Goal: Transaction & Acquisition: Book appointment/travel/reservation

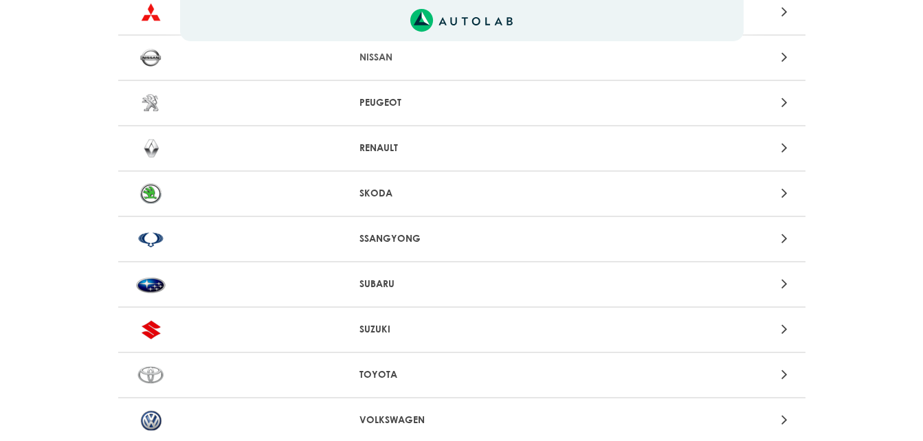
scroll to position [1168, 0]
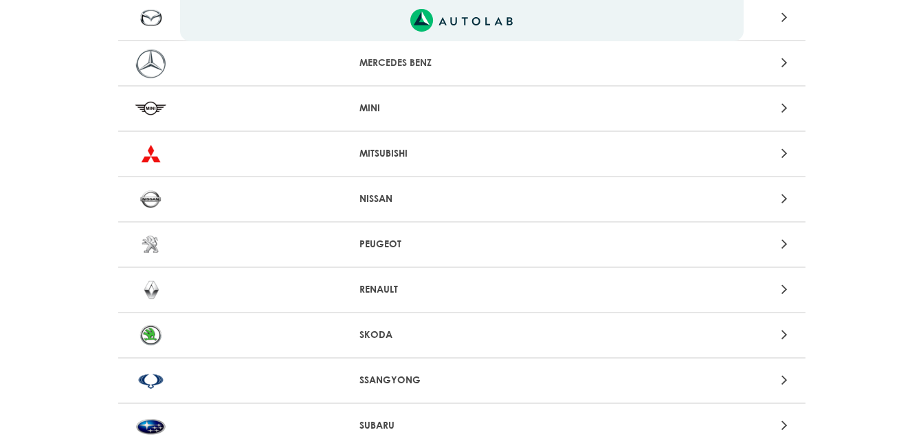
click at [787, 245] on icon at bounding box center [784, 244] width 6 height 18
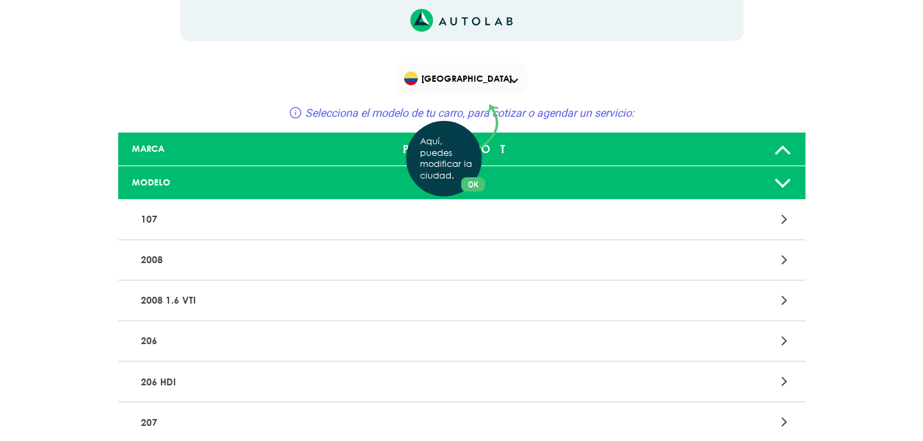
click at [513, 78] on div "Aquí, puedes modificar la ciudad. OK .aex,.bex{fill:none!important;stroke:#50c4…" at bounding box center [461, 220] width 923 height 441
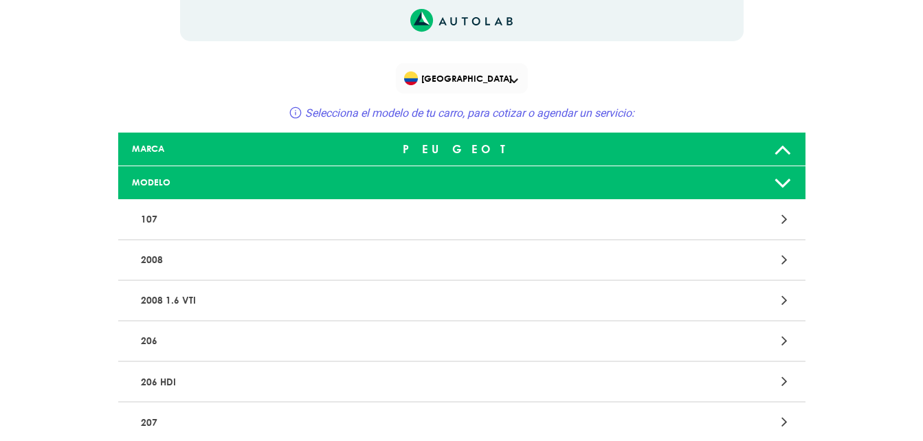
click at [510, 82] on span at bounding box center [514, 80] width 8 height 5
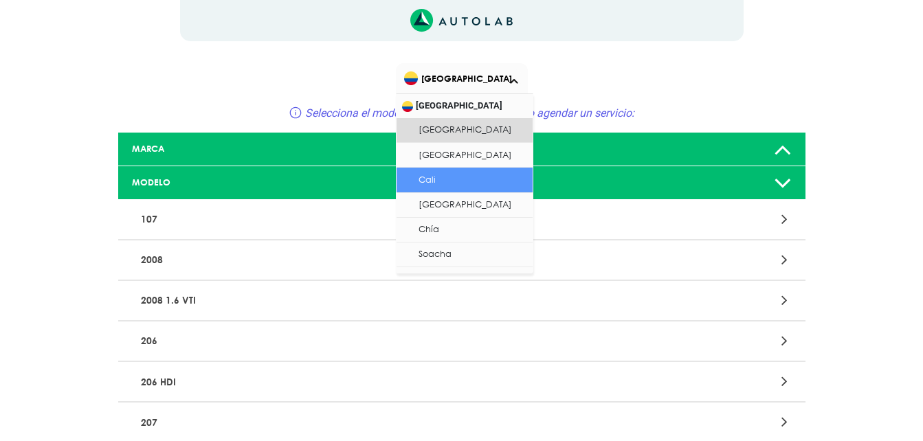
click at [421, 174] on li "Cali" at bounding box center [464, 180] width 136 height 25
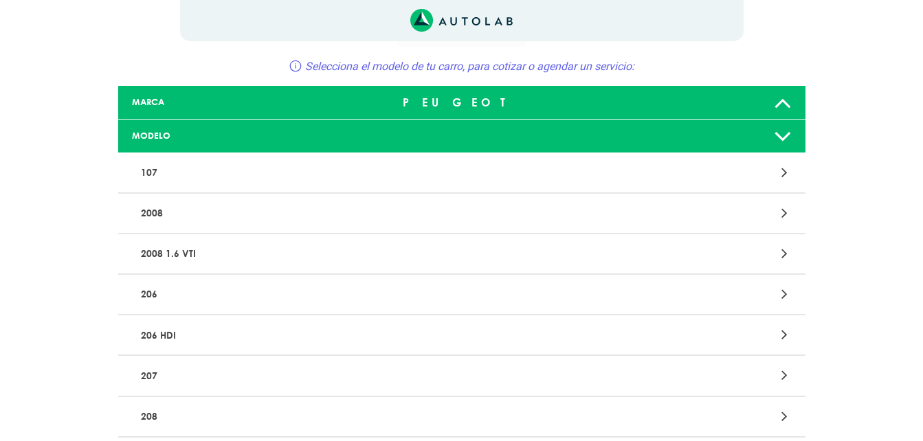
scroll to position [69, 0]
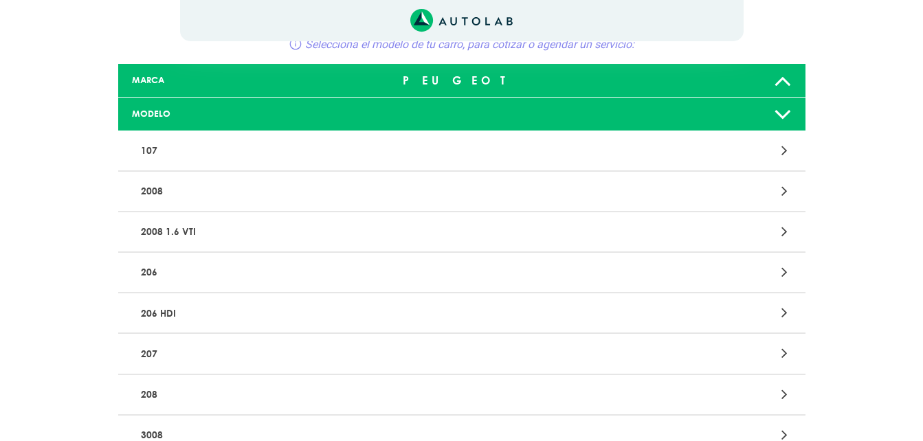
click at [785, 271] on icon at bounding box center [784, 272] width 6 height 18
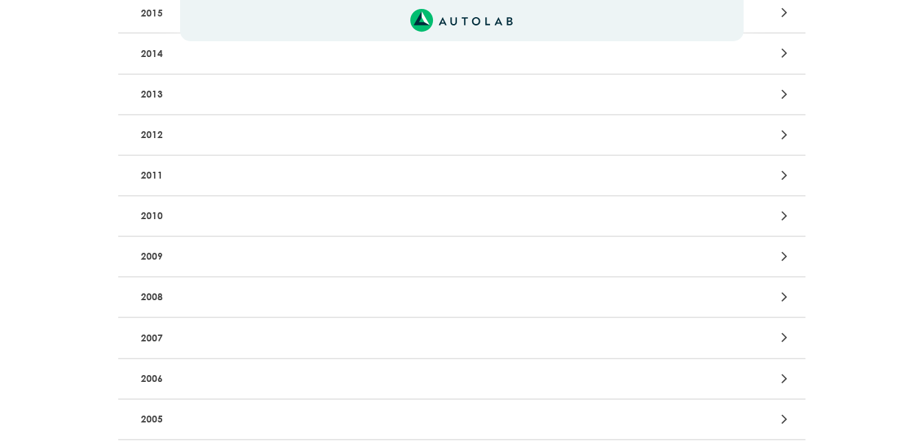
scroll to position [412, 0]
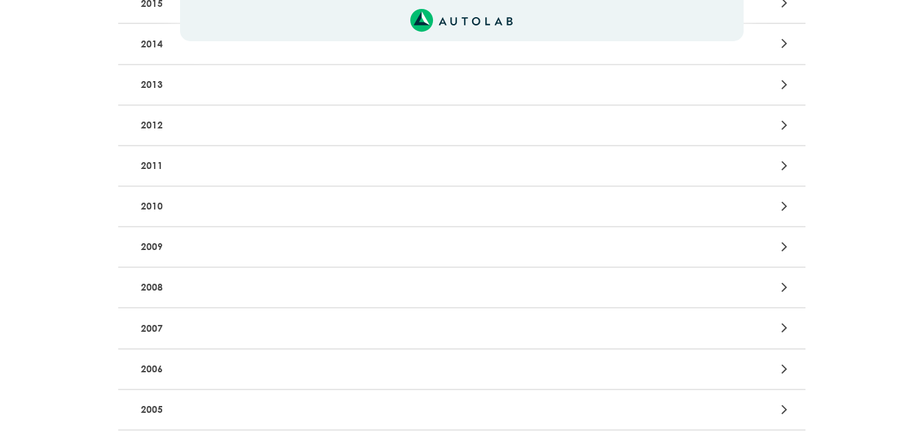
click at [781, 368] on icon at bounding box center [784, 369] width 6 height 18
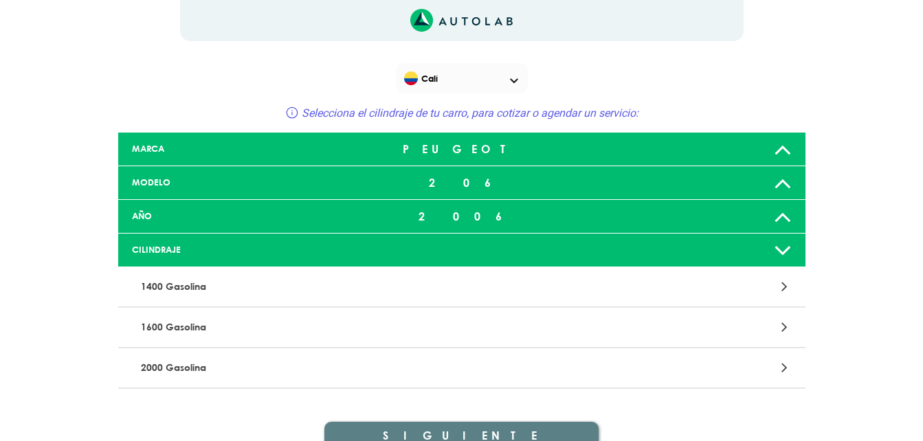
scroll to position [67, 0]
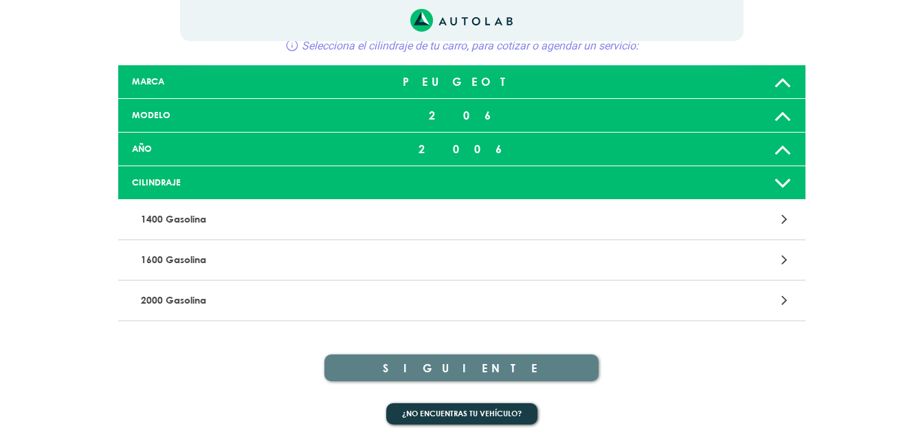
click at [787, 221] on icon at bounding box center [784, 219] width 6 height 18
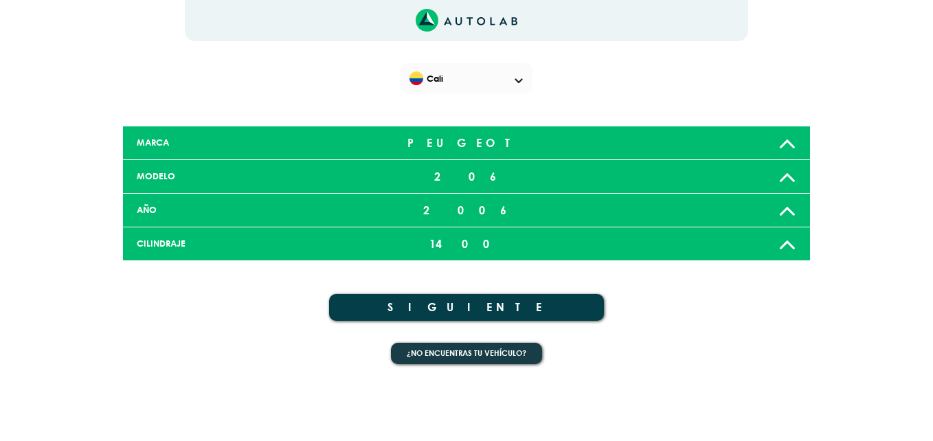
click at [786, 239] on icon at bounding box center [787, 243] width 18 height 27
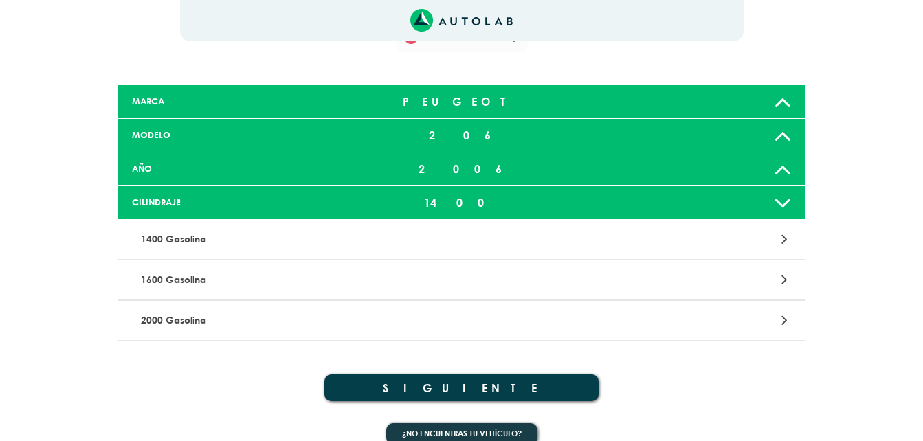
scroll to position [61, 0]
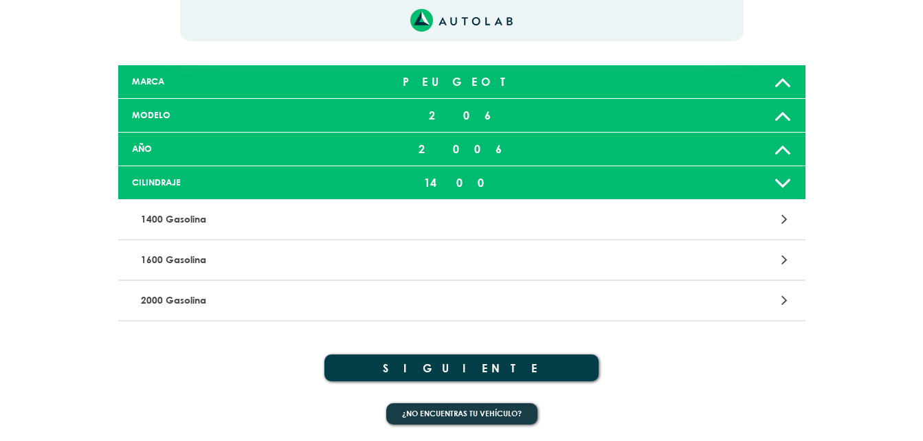
click at [785, 259] on icon at bounding box center [784, 260] width 6 height 18
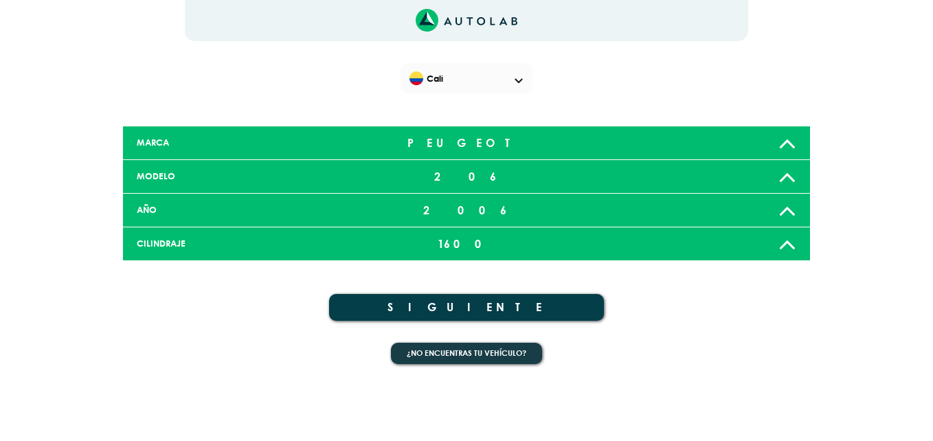
click at [486, 305] on button "SIGUIENTE" at bounding box center [466, 307] width 275 height 27
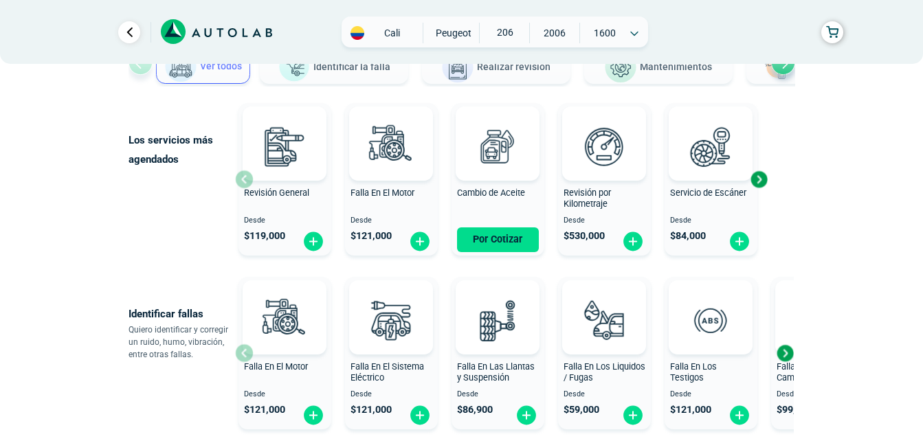
scroll to position [137, 0]
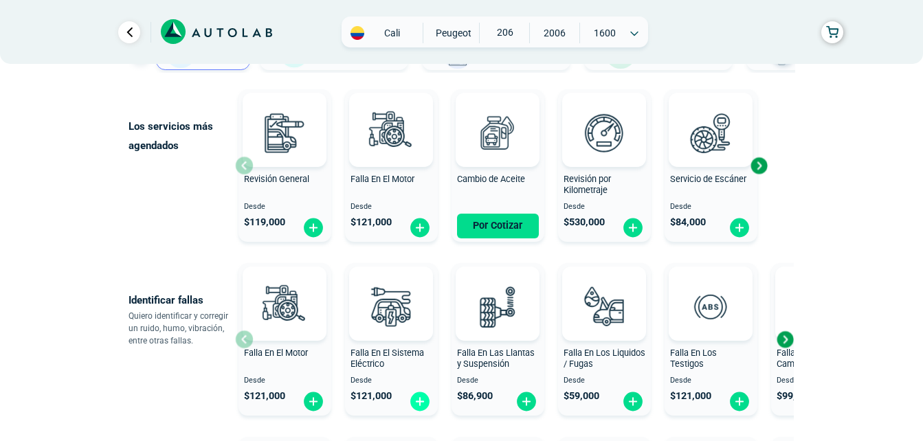
click at [417, 401] on img at bounding box center [420, 401] width 22 height 21
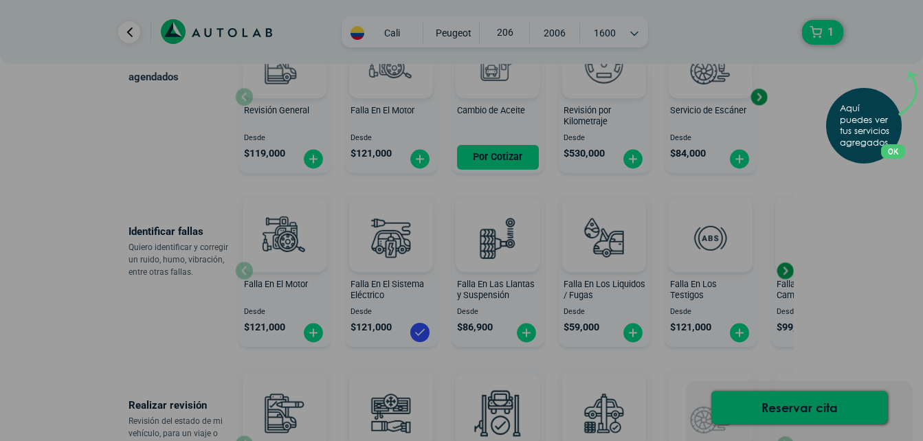
scroll to position [275, 0]
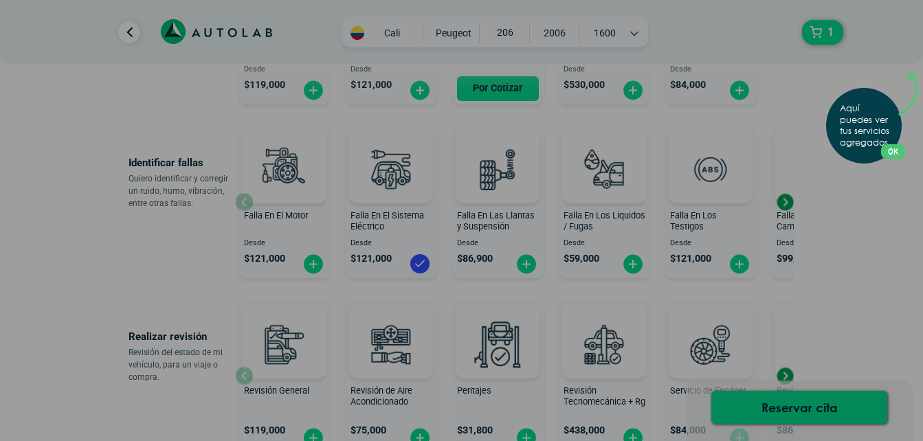
click at [419, 262] on div "Aquí puedes ver tus servicios agregados. OK .aex,.bex{fill:none!important;strok…" at bounding box center [461, 220] width 923 height 441
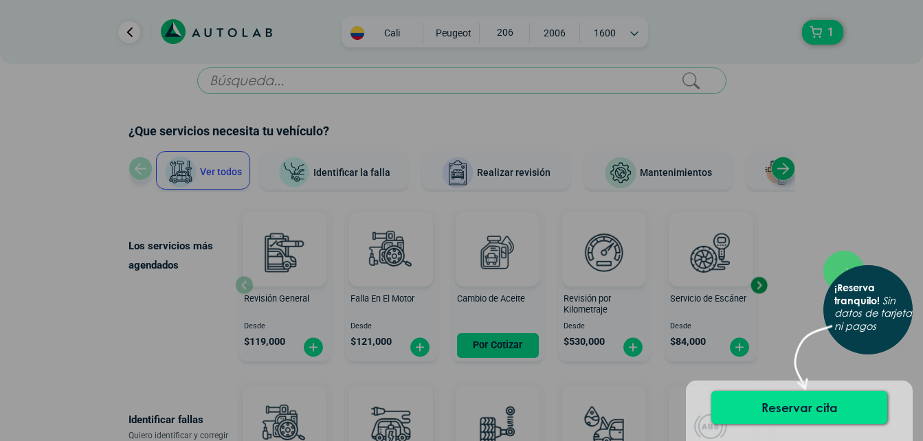
scroll to position [0, 0]
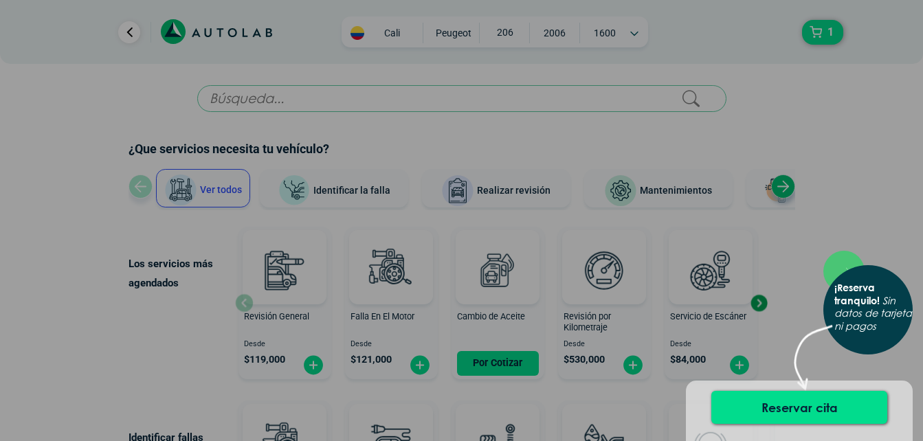
click at [365, 194] on div "× ¡Reserva tranquilo! Sin datos de tarjeta ni pagos" at bounding box center [461, 220] width 923 height 441
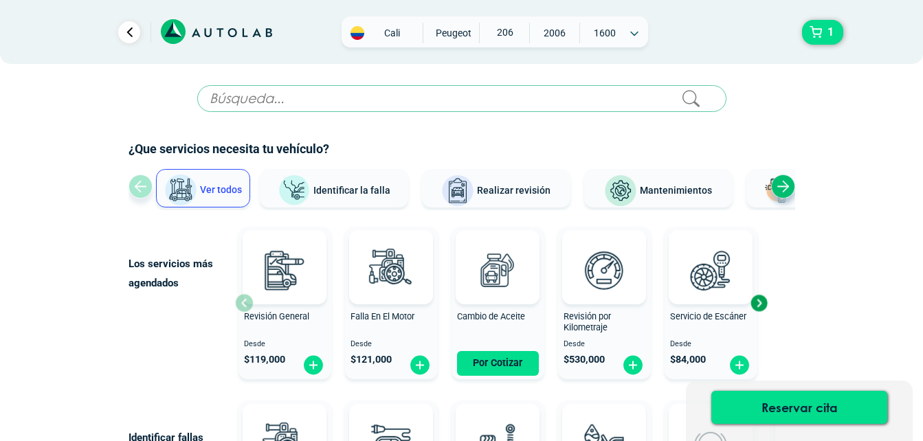
click at [381, 187] on span "Identificar la falla" at bounding box center [351, 189] width 77 height 11
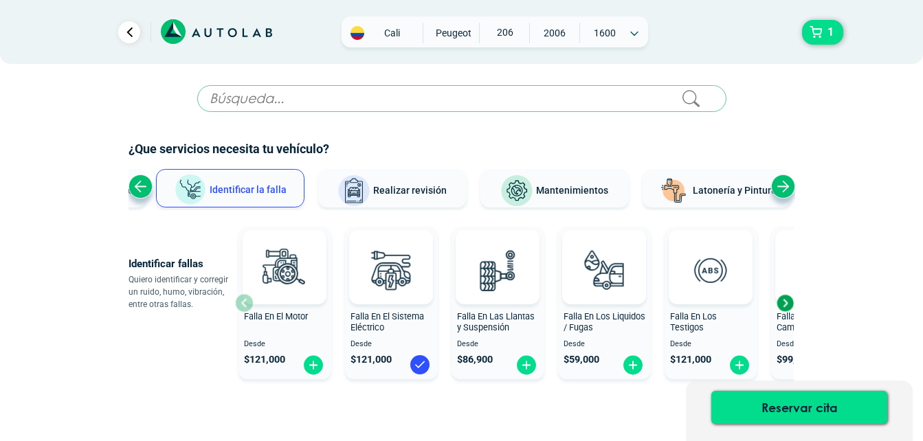
click at [574, 194] on span "Mantenimientos" at bounding box center [572, 190] width 72 height 11
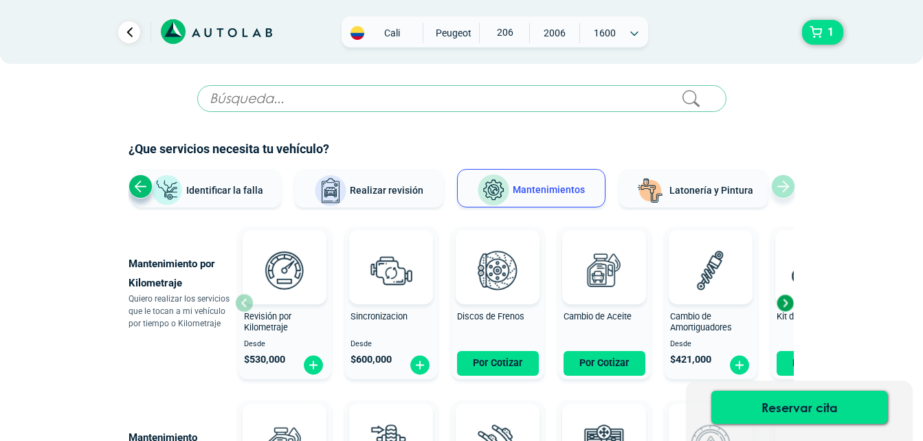
click at [785, 183] on div "Ver todos Identificar la falla Realizar revisión Mantenimientos Latonería y Pin…" at bounding box center [461, 189] width 666 height 41
click at [561, 187] on span "Mantenimientos" at bounding box center [548, 189] width 72 height 11
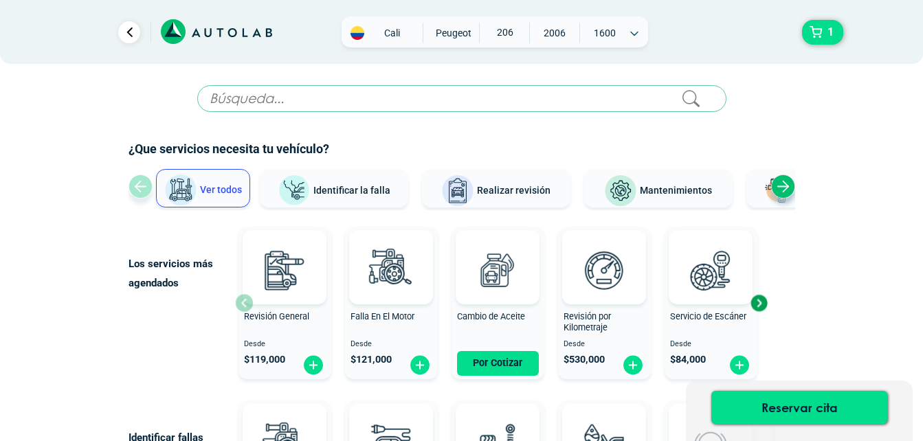
click at [537, 185] on span "Realizar revisión" at bounding box center [514, 190] width 74 height 11
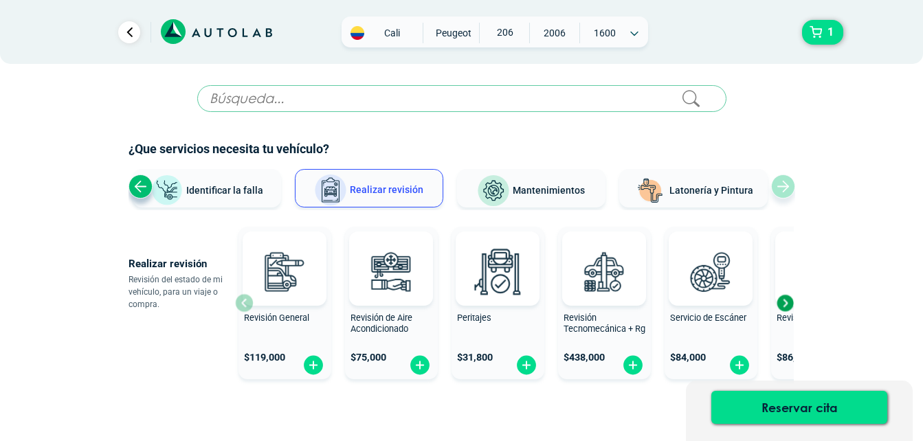
click at [553, 182] on button "Mantenimientos" at bounding box center [531, 188] width 148 height 38
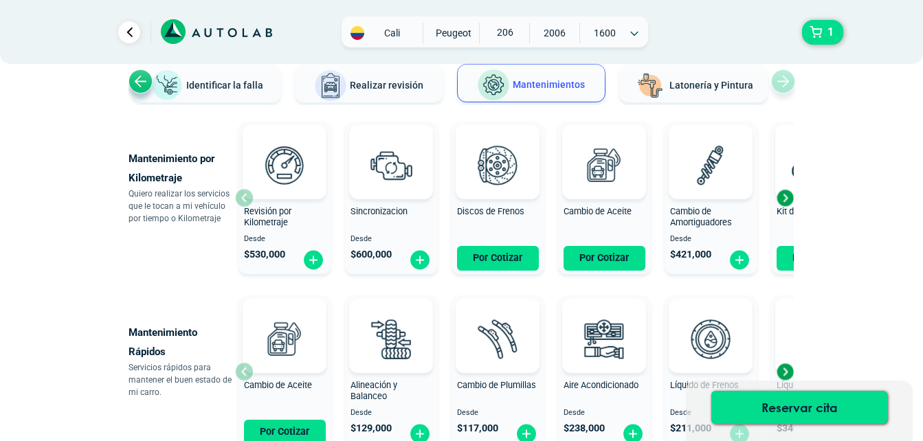
scroll to position [100, 0]
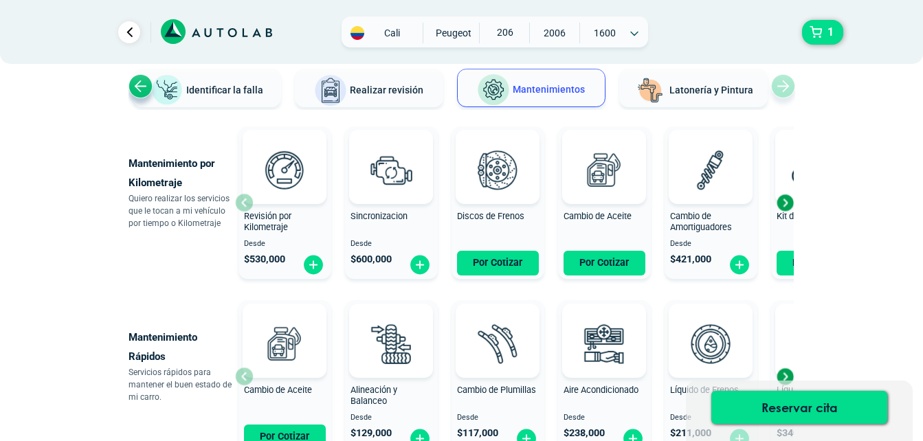
click at [788, 93] on div "Ver todos Identificar la falla Realizar revisión Mantenimientos Latonería y Pin…" at bounding box center [461, 89] width 666 height 41
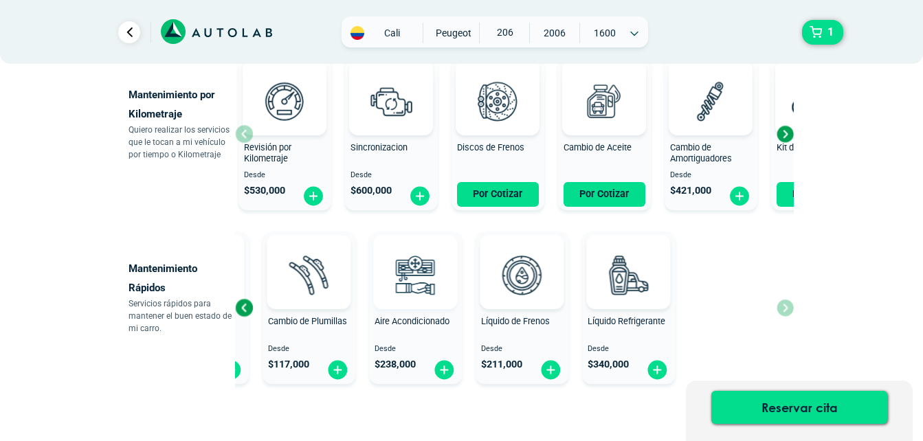
click at [278, 205] on div "Mantenimiento por Kilometraje Quiero realizar los servicios que le tocan a mi v…" at bounding box center [461, 220] width 666 height 337
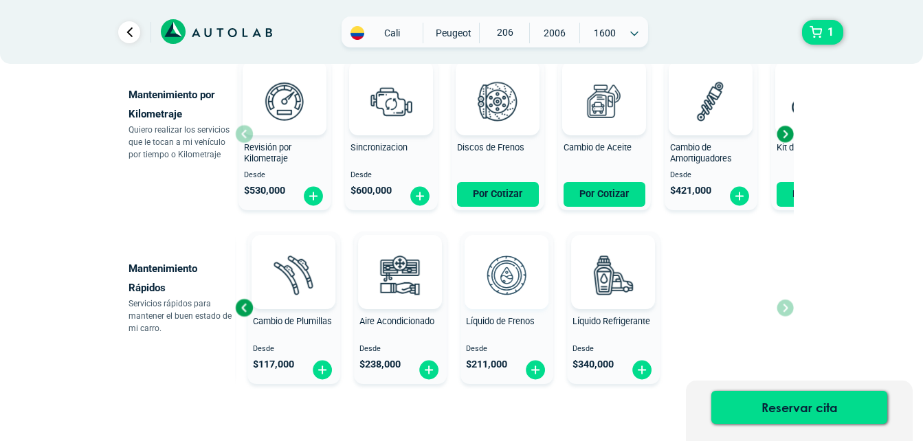
click at [380, 246] on div "Cambio de Aceite Por Cotizar Alineación y Balanceo Desde $ 129,000 Cambio de Pl…" at bounding box center [310, 308] width 559 height 164
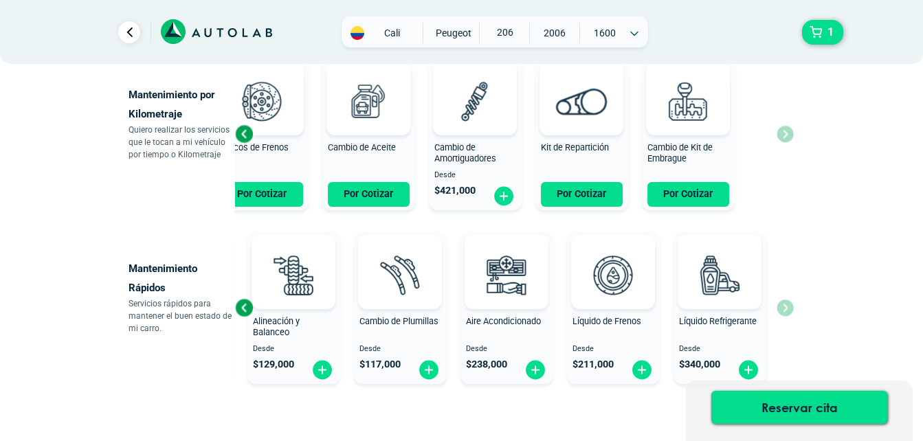
click at [363, 148] on span "Cambio de Aceite" at bounding box center [362, 147] width 68 height 10
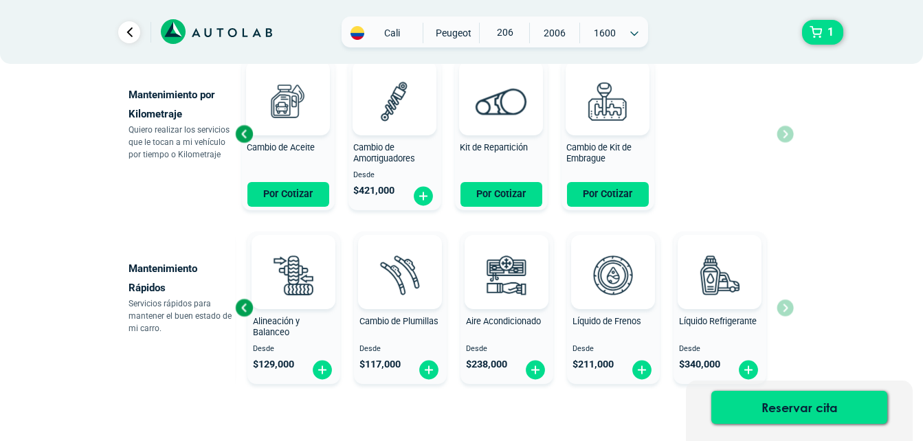
click at [376, 137] on div "Revisión por Kilometraje Desde $ 530,000 Sincronizacion Desde $ 600,000 Discos …" at bounding box center [197, 134] width 559 height 164
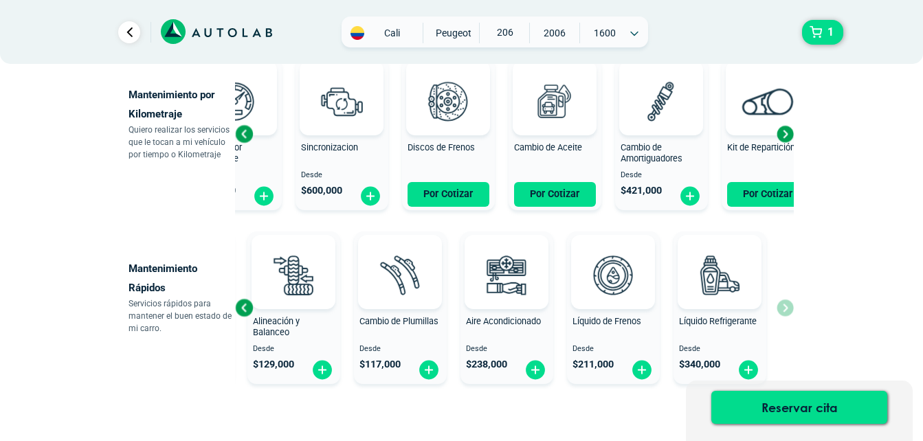
click at [569, 182] on div "Cambio de Aceite Por Cotizar" at bounding box center [554, 134] width 93 height 146
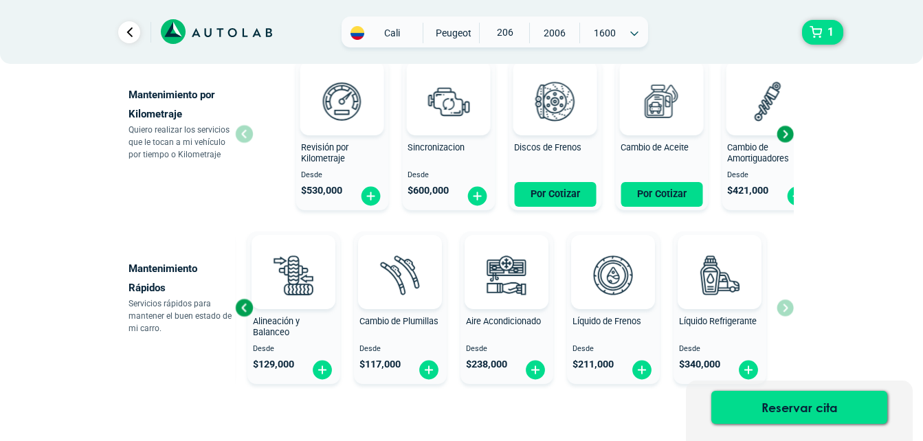
click at [550, 153] on div "Revisión por Kilometraje Desde $ 530,000 Sincronizacion Desde $ 600,000 Discos …" at bounding box center [571, 134] width 559 height 164
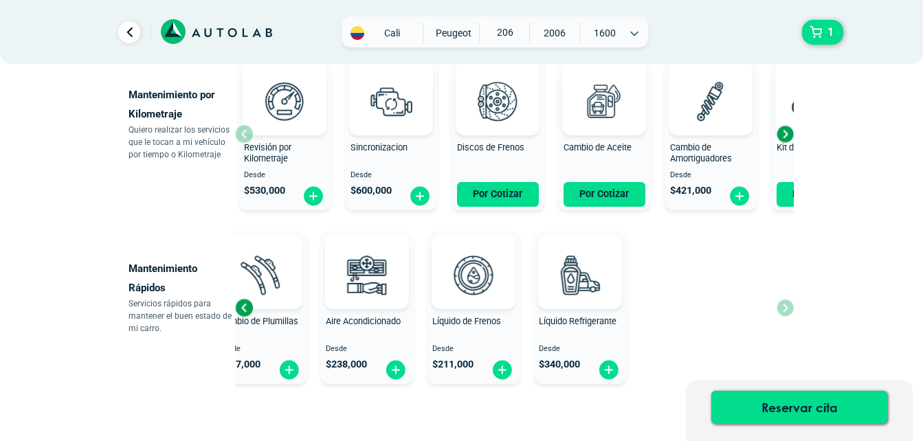
click at [300, 264] on div "Cambio de Aceite Por Cotizar Alineación y Balanceo Desde $ 129,000 Cambio de Pl…" at bounding box center [276, 308] width 559 height 164
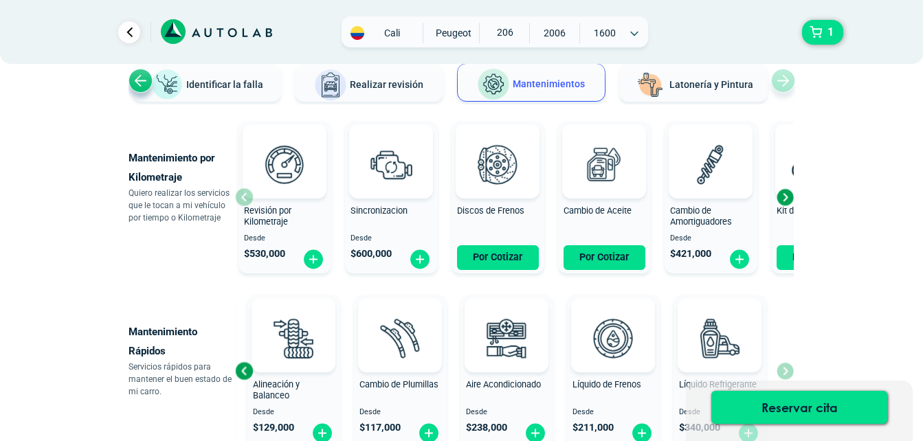
scroll to position [0, 0]
